Goal: Information Seeking & Learning: Learn about a topic

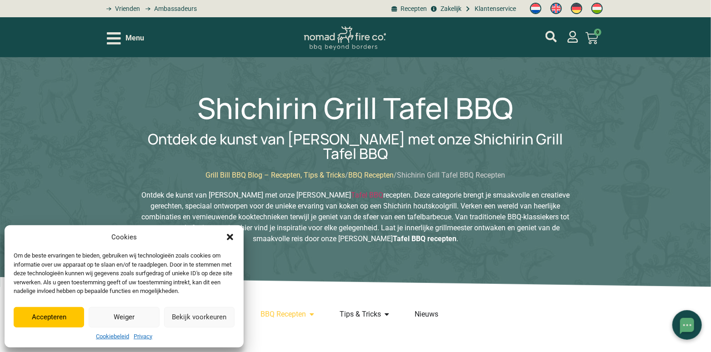
click at [64, 321] on button "Accepteren" at bounding box center [49, 317] width 70 height 20
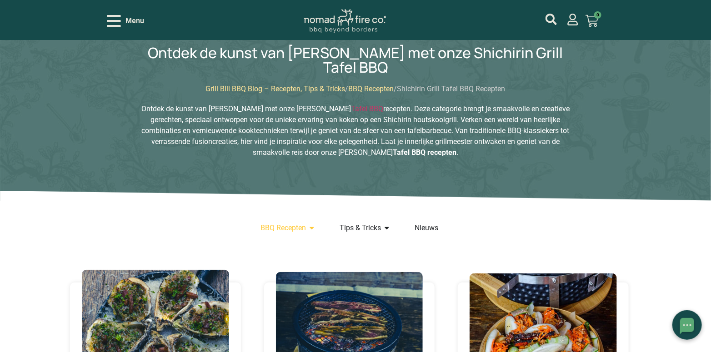
scroll to position [91, 0]
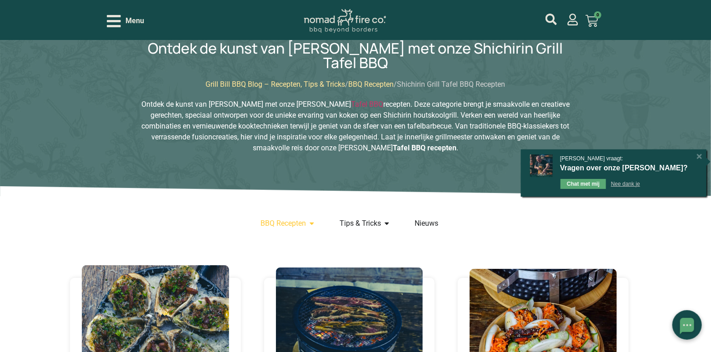
click at [699, 155] on div "[X]" at bounding box center [699, 156] width 9 height 9
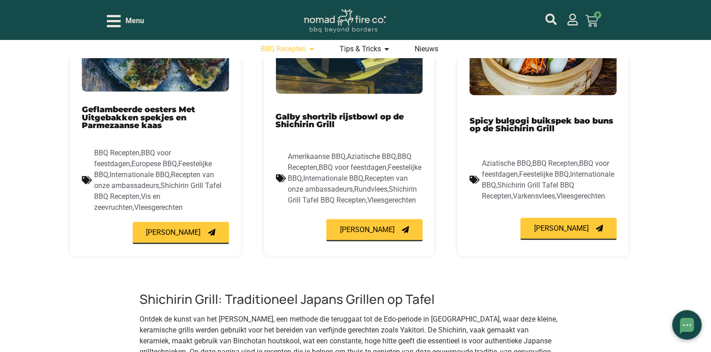
scroll to position [396, 0]
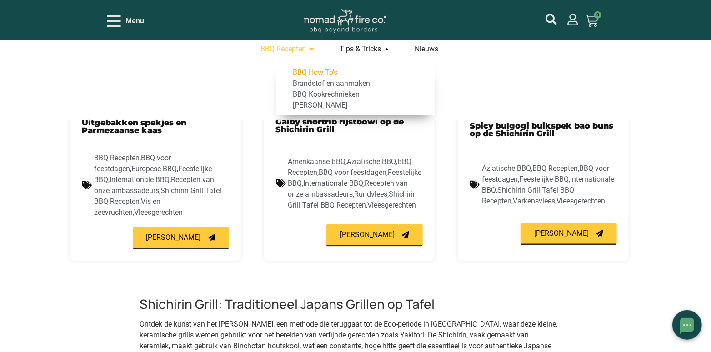
click at [320, 72] on span "BBQ How To's" at bounding box center [314, 72] width 47 height 11
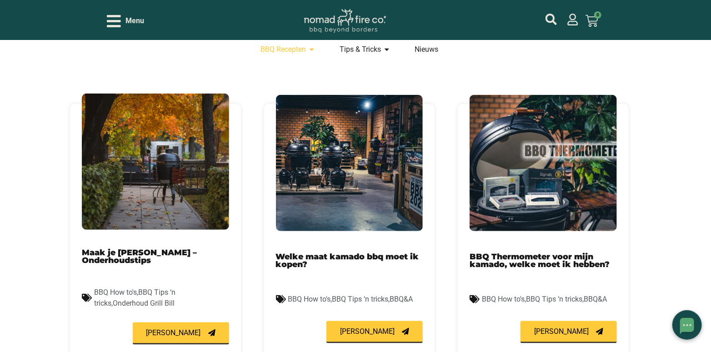
scroll to position [227, 0]
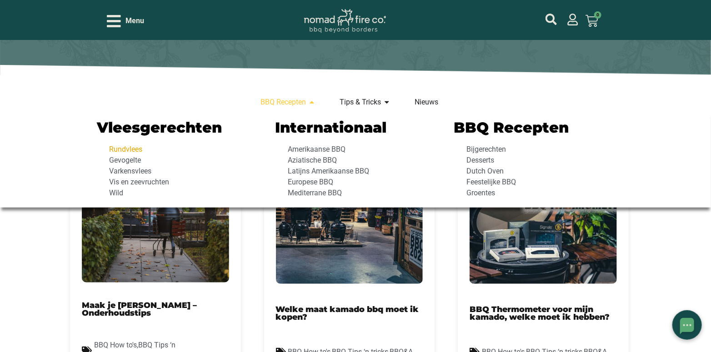
click at [128, 147] on span "Rundvlees" at bounding box center [124, 149] width 35 height 11
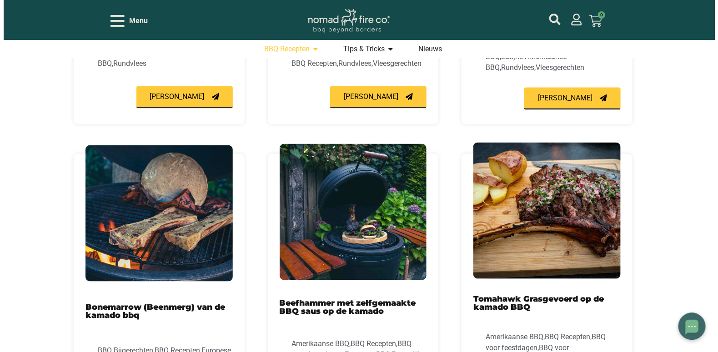
scroll to position [409, 0]
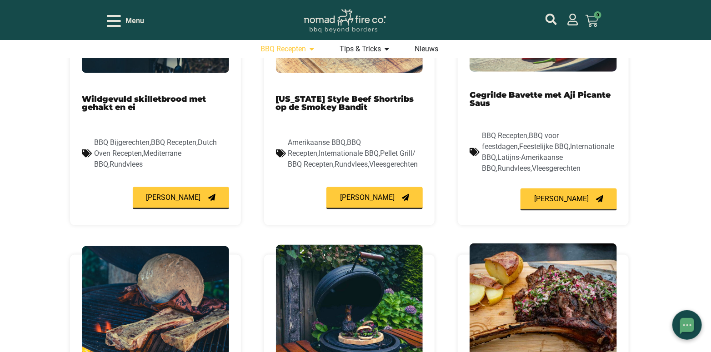
click at [121, 19] on div "Menu" at bounding box center [125, 21] width 37 height 16
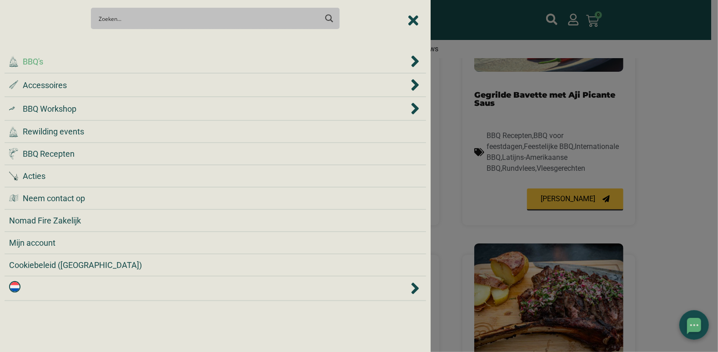
click at [40, 61] on span "BBQ's" at bounding box center [33, 61] width 20 height 12
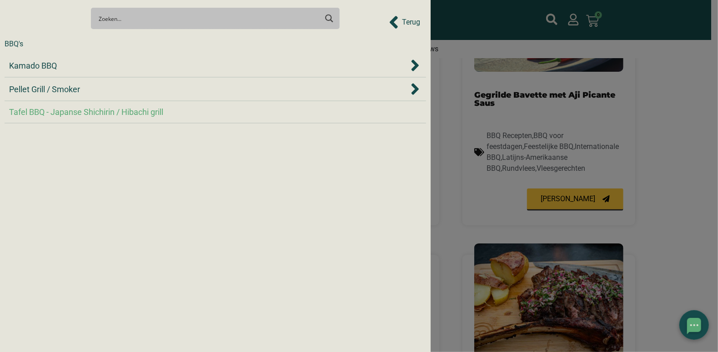
click at [65, 112] on span "Tafel BBQ - Japanse Shichirin / Hibachi grill" at bounding box center [86, 112] width 154 height 12
click at [70, 110] on span "Tafel BBQ - Japanse Shichirin / Hibachi grill" at bounding box center [86, 112] width 154 height 12
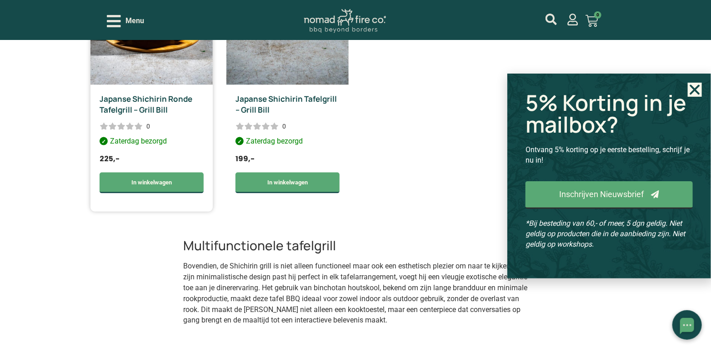
scroll to position [545, 0]
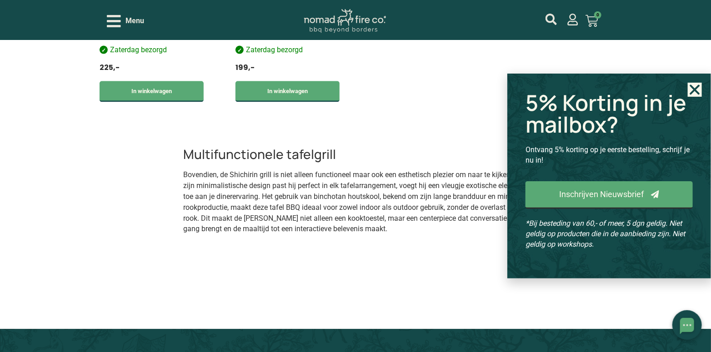
click at [692, 89] on icon "Close" at bounding box center [695, 90] width 14 height 14
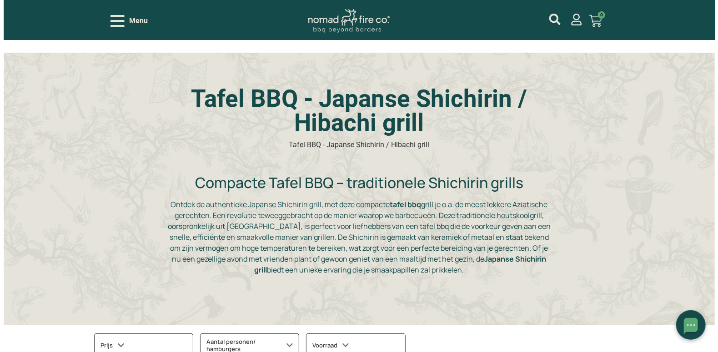
scroll to position [0, 0]
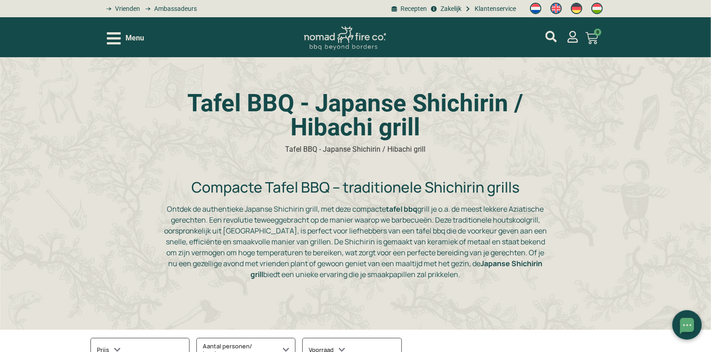
click at [112, 39] on icon "Open/Close Menu" at bounding box center [114, 38] width 14 height 12
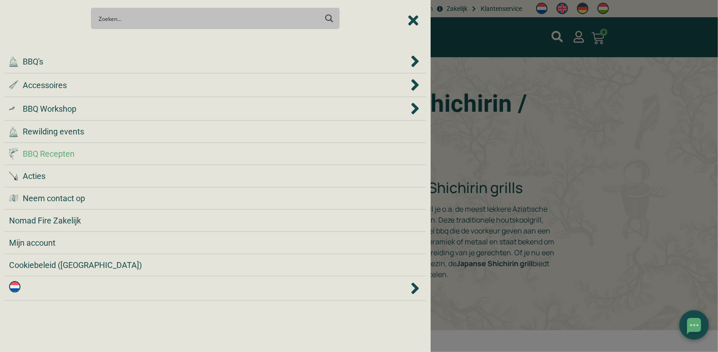
click at [57, 154] on span "BBQ Recepten" at bounding box center [49, 154] width 52 height 12
click at [57, 130] on span "Rewilding events" at bounding box center [53, 131] width 61 height 12
click at [51, 109] on span "BBQ Workshop" at bounding box center [50, 109] width 54 height 12
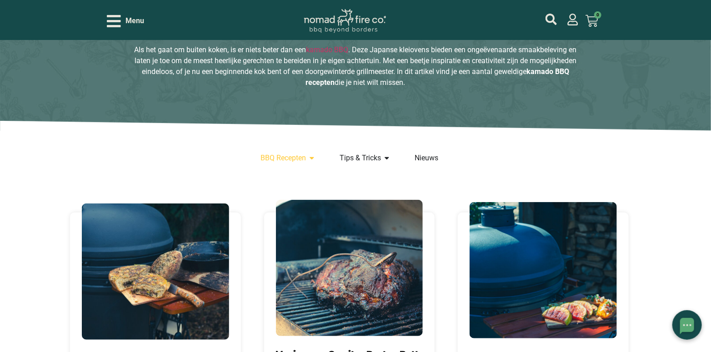
scroll to position [136, 0]
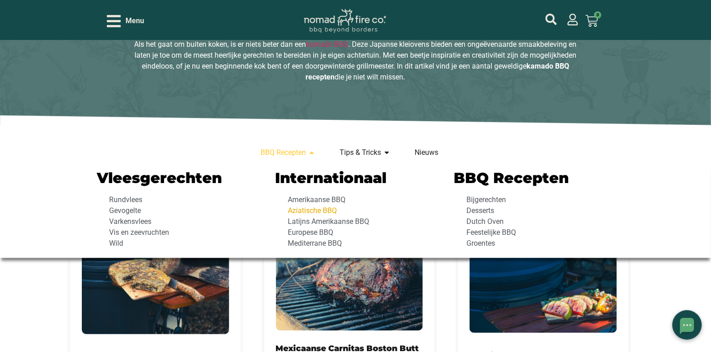
click at [315, 210] on span "Aziatische BBQ" at bounding box center [310, 210] width 51 height 11
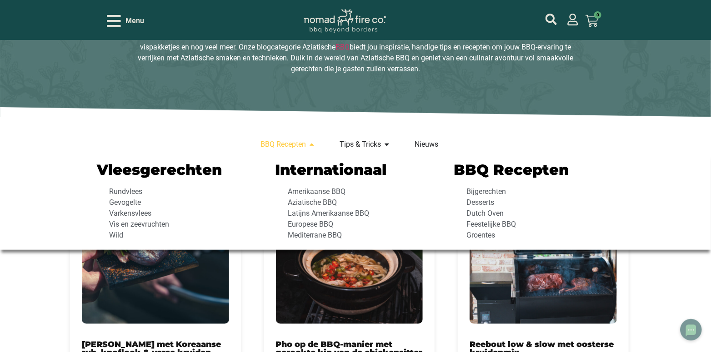
scroll to position [182, 0]
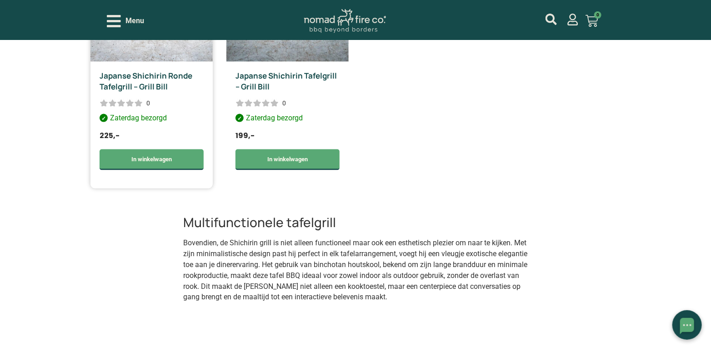
scroll to position [500, 0]
